Goal: Information Seeking & Learning: Learn about a topic

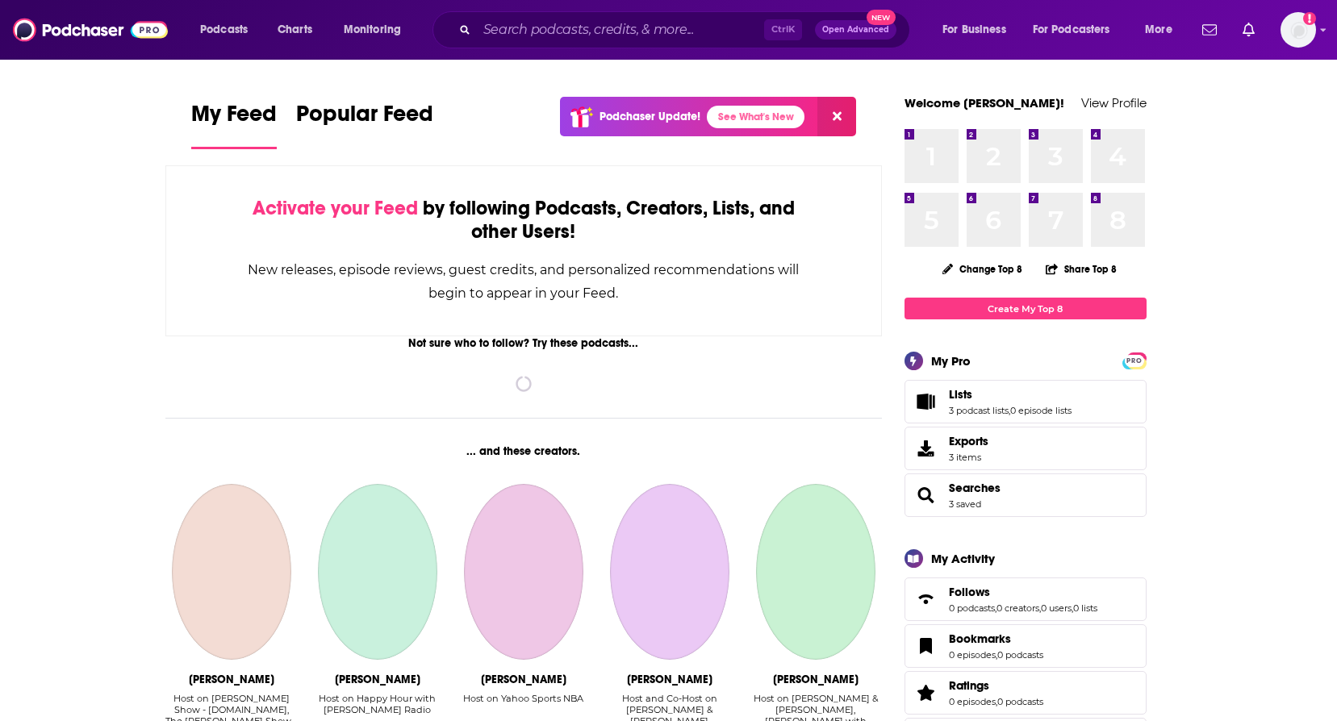
click at [583, 48] on div "Podcasts Charts Monitoring Ctrl K Open Advanced New For Business For Podcasters…" at bounding box center [668, 30] width 1337 height 60
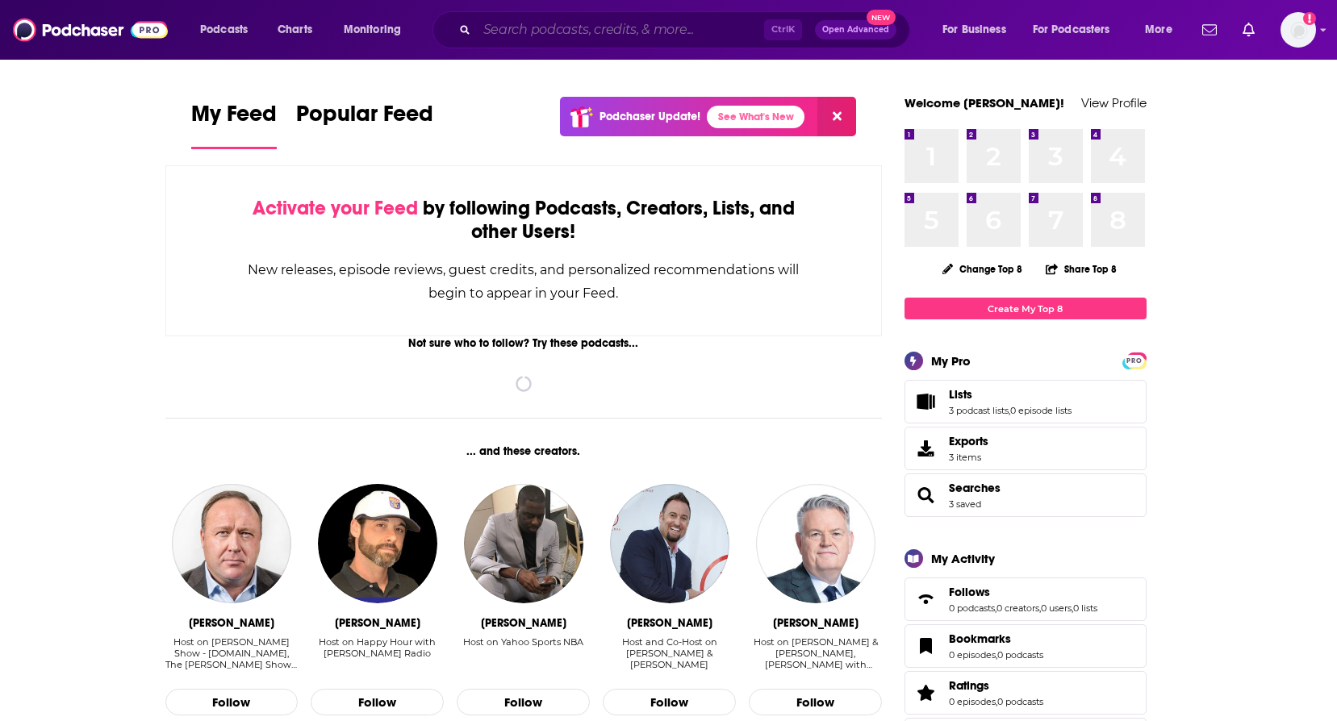
click at [577, 31] on input "Search podcasts, credits, & more..." at bounding box center [620, 30] width 287 height 26
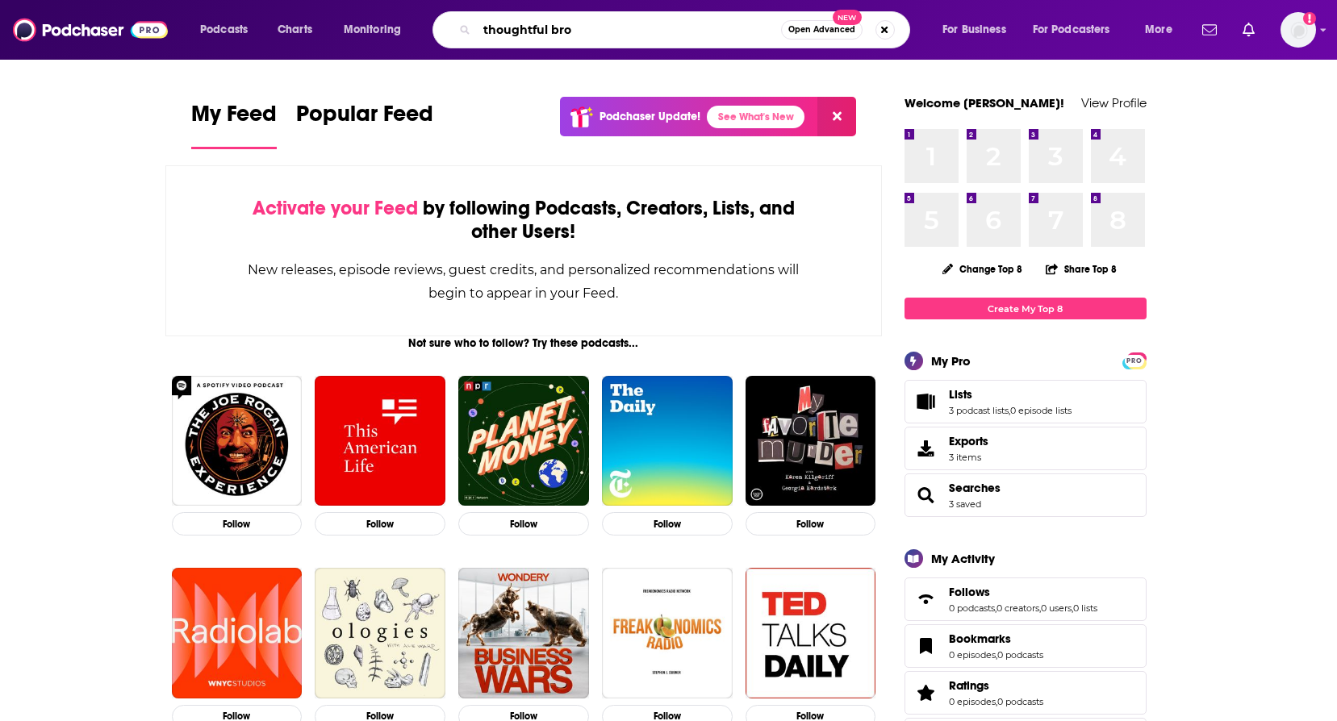
type input "thoughtful bro"
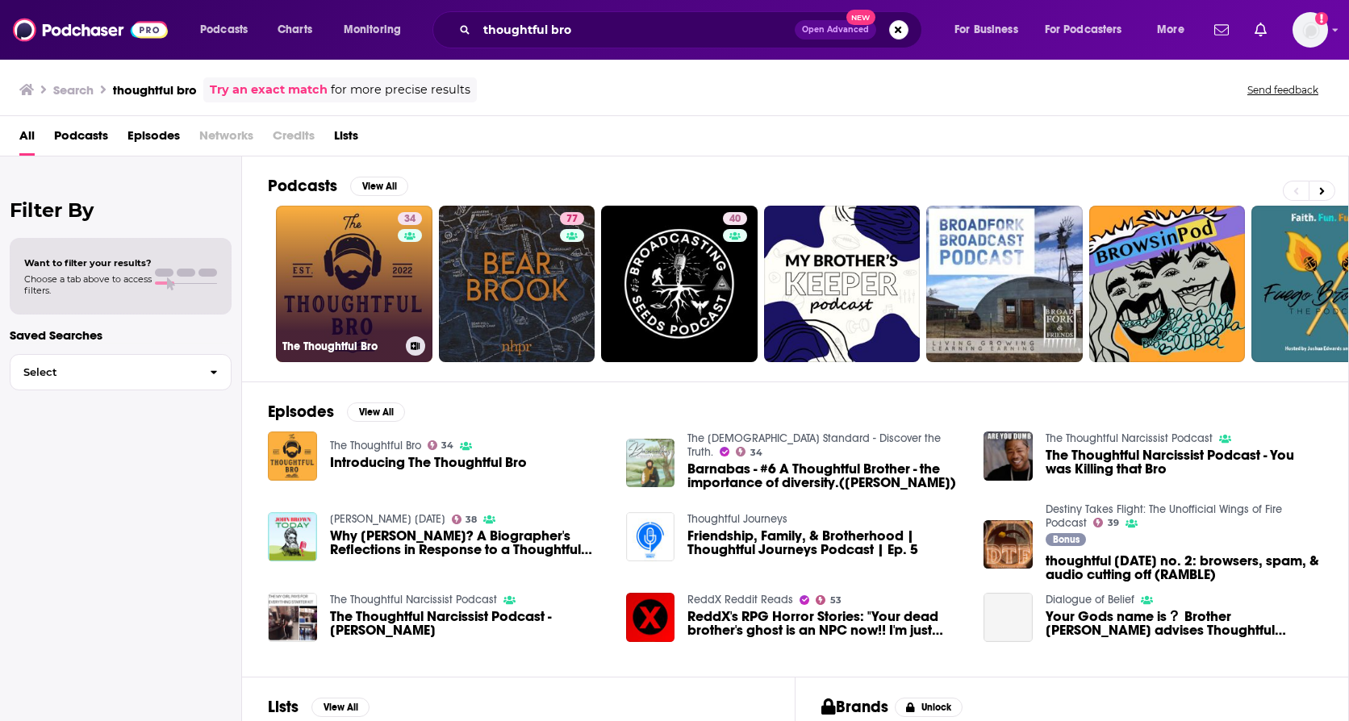
click at [307, 266] on link "34 The Thoughtful Bro" at bounding box center [354, 284] width 157 height 157
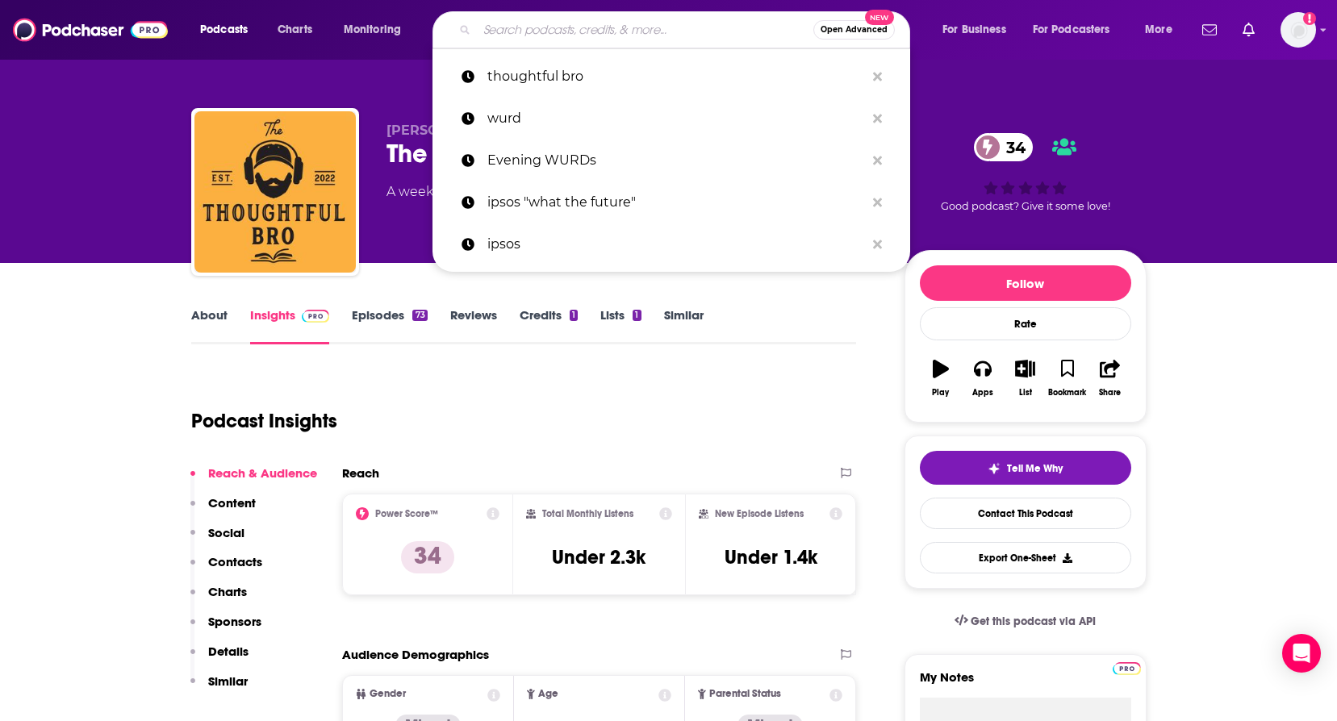
click at [549, 21] on input "Search podcasts, credits, & more..." at bounding box center [645, 30] width 336 height 26
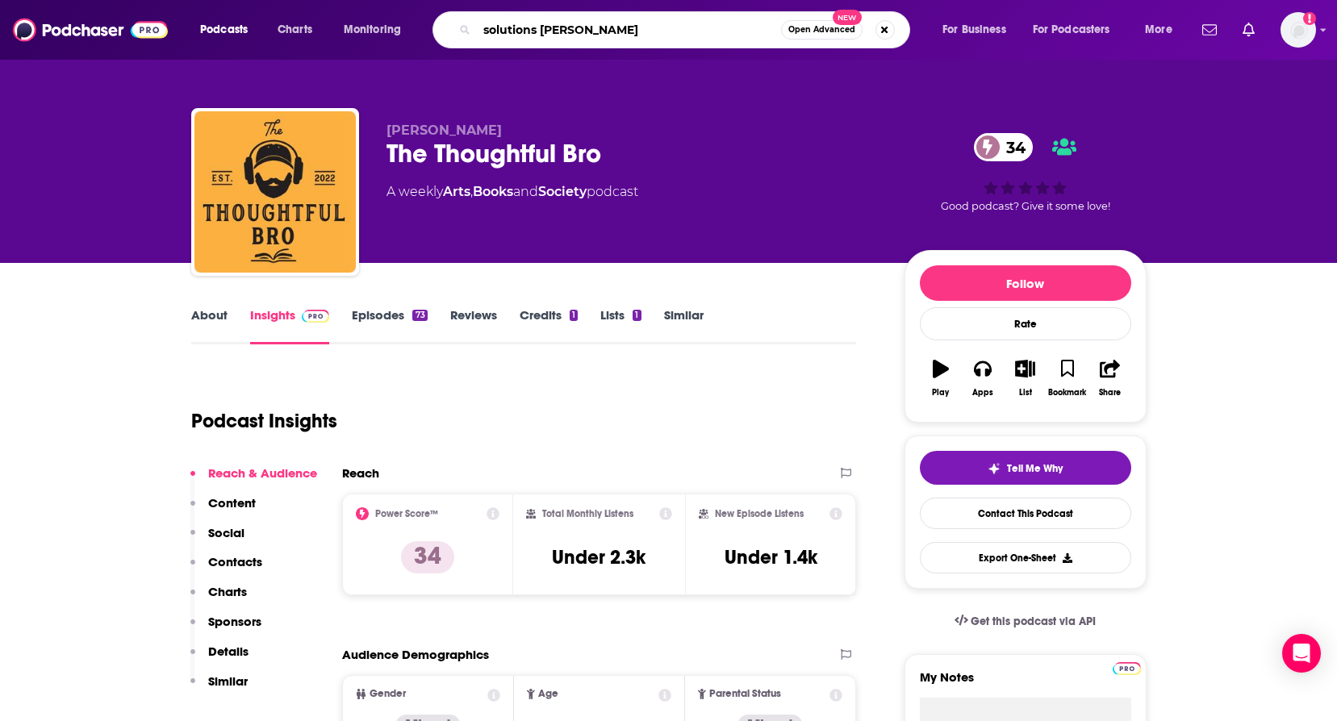
type input "solutions [PERSON_NAME]"
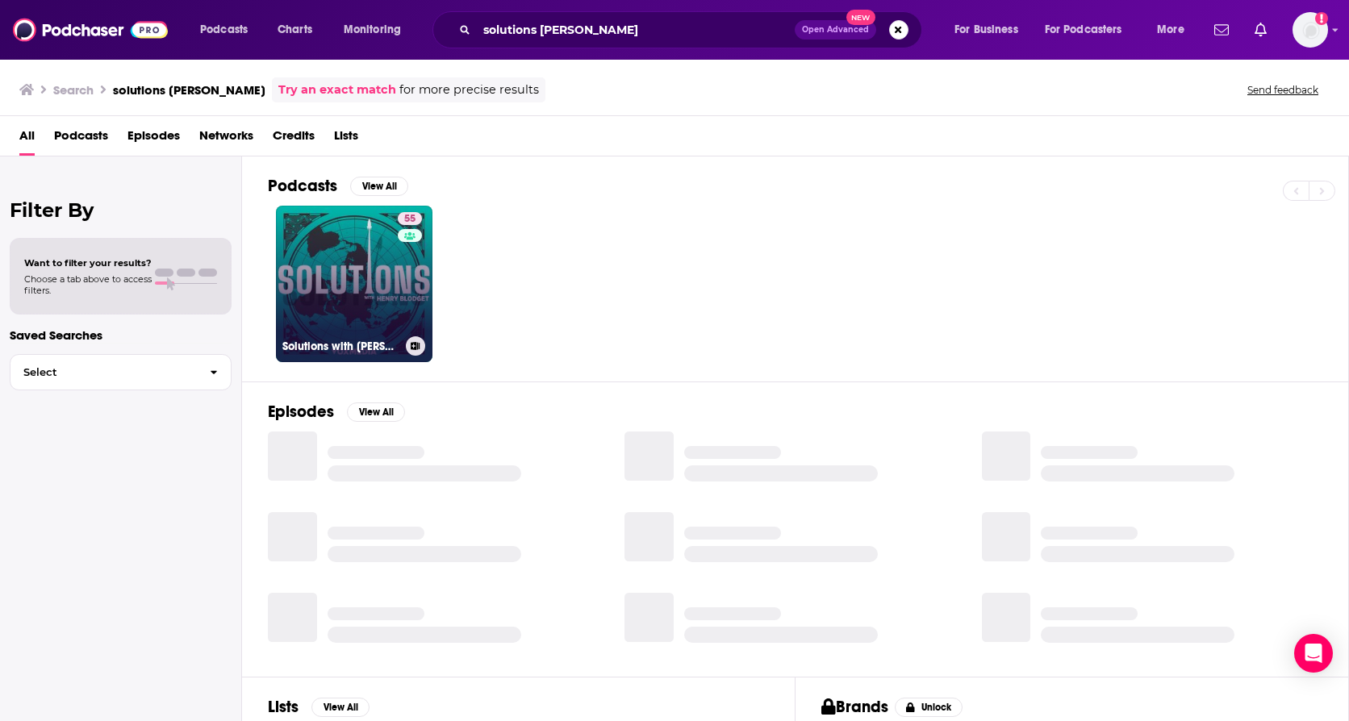
click at [386, 306] on link "55 Solutions with [PERSON_NAME]" at bounding box center [354, 284] width 157 height 157
